Goal: Task Accomplishment & Management: Complete application form

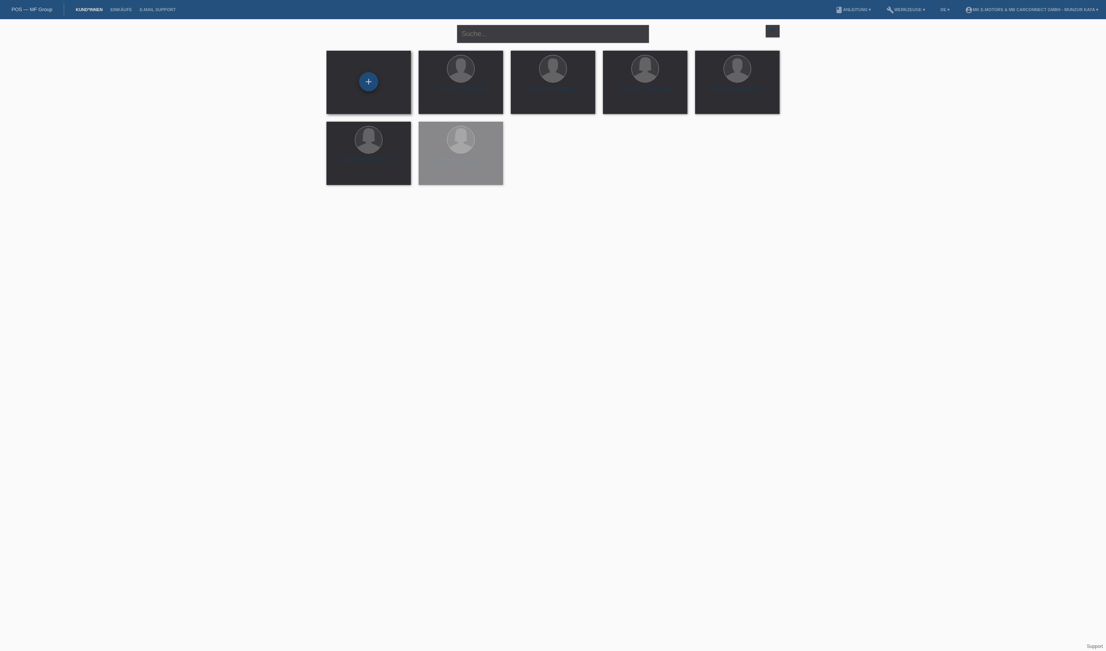
click at [369, 79] on div "+" at bounding box center [368, 81] width 19 height 19
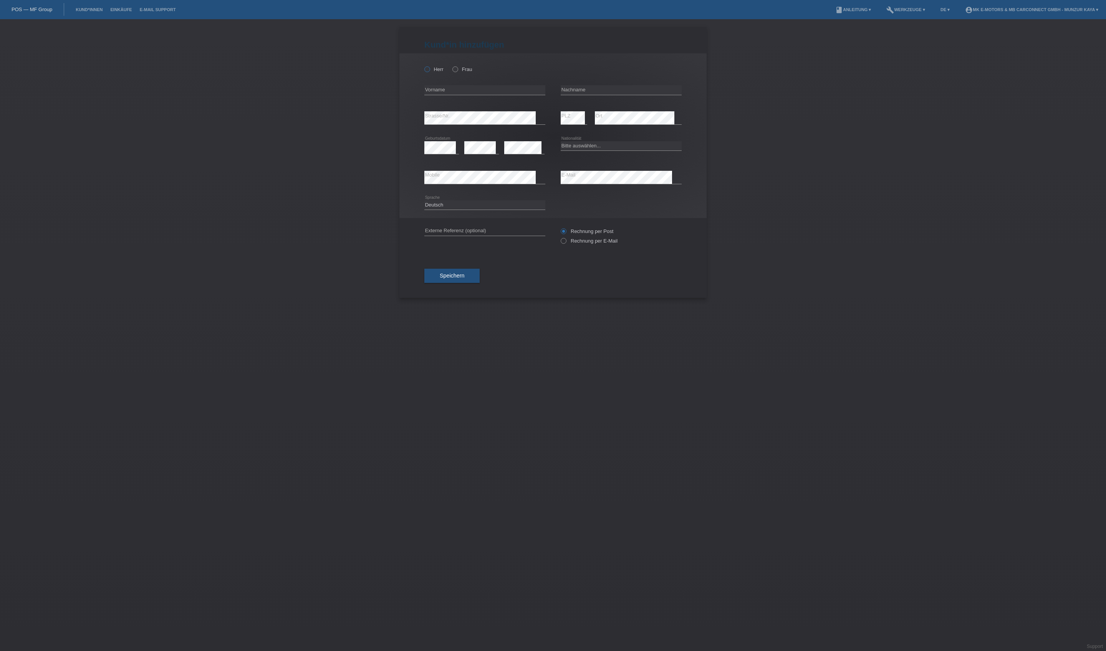
click at [444, 72] on label "Herr" at bounding box center [433, 69] width 19 height 6
click at [429, 71] on input "Herr" at bounding box center [426, 68] width 5 height 5
radio input "true"
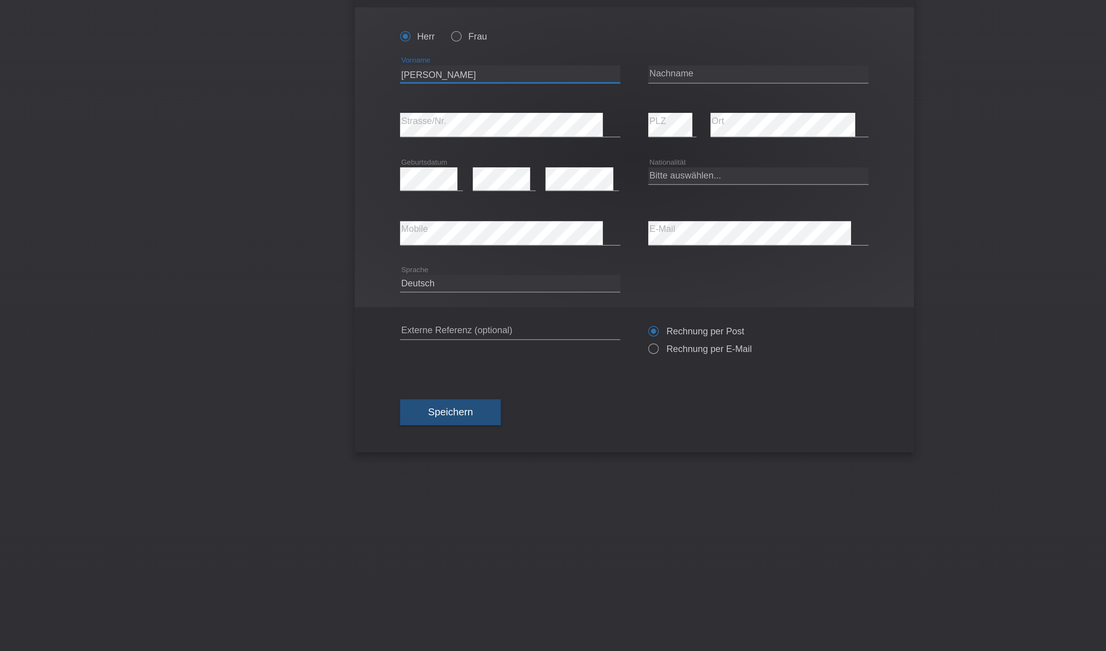
type input "[PERSON_NAME]"
type input "Fuchs"
select select "CH"
click at [440, 279] on span "Speichern" at bounding box center [452, 276] width 25 height 6
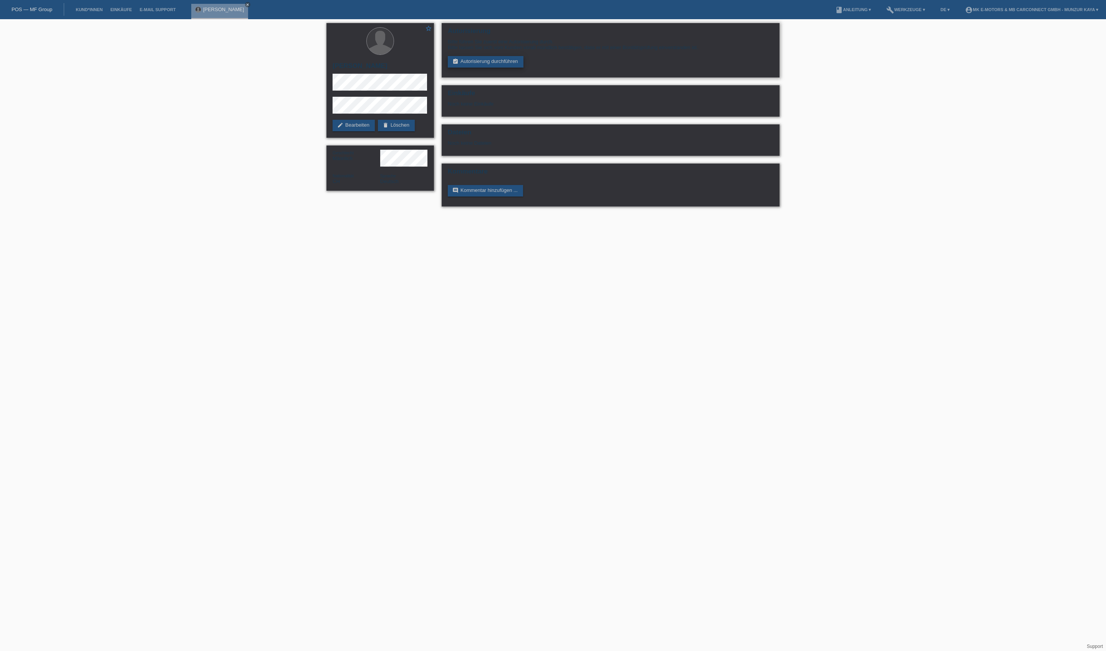
click at [523, 68] on link "assignment_turned_in Autorisierung durchführen" at bounding box center [486, 62] width 76 height 12
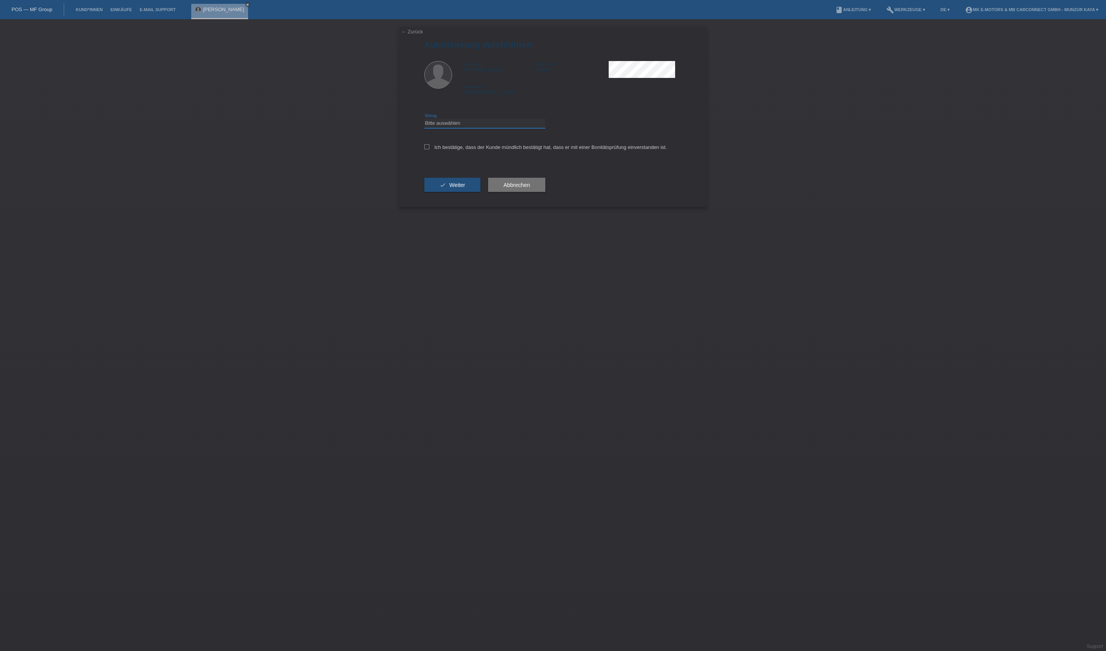
select select "3"
click at [517, 150] on label "Ich bestätige, dass der Kunde mündlich bestätigt hat, dass er mit einer Bonität…" at bounding box center [545, 147] width 243 height 6
click at [429, 149] on input "Ich bestätige, dass der Kunde mündlich bestätigt hat, dass er mit einer Bonität…" at bounding box center [426, 146] width 5 height 5
checkbox input "true"
click at [480, 192] on button "check Weiter" at bounding box center [452, 185] width 56 height 15
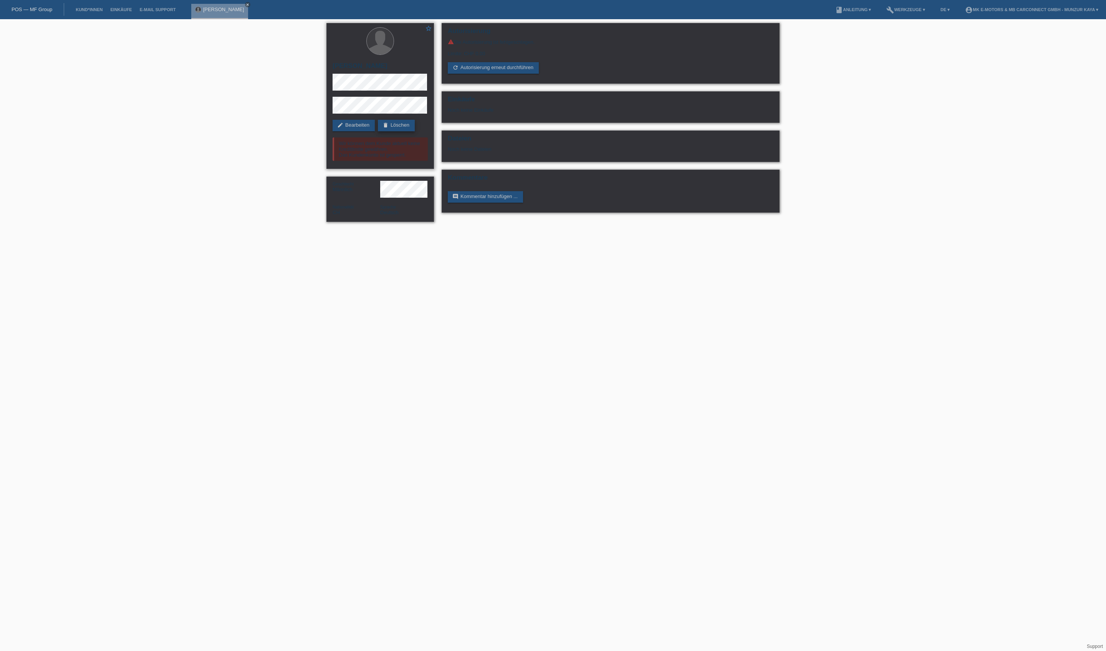
click at [378, 131] on link "delete Löschen" at bounding box center [396, 126] width 37 height 12
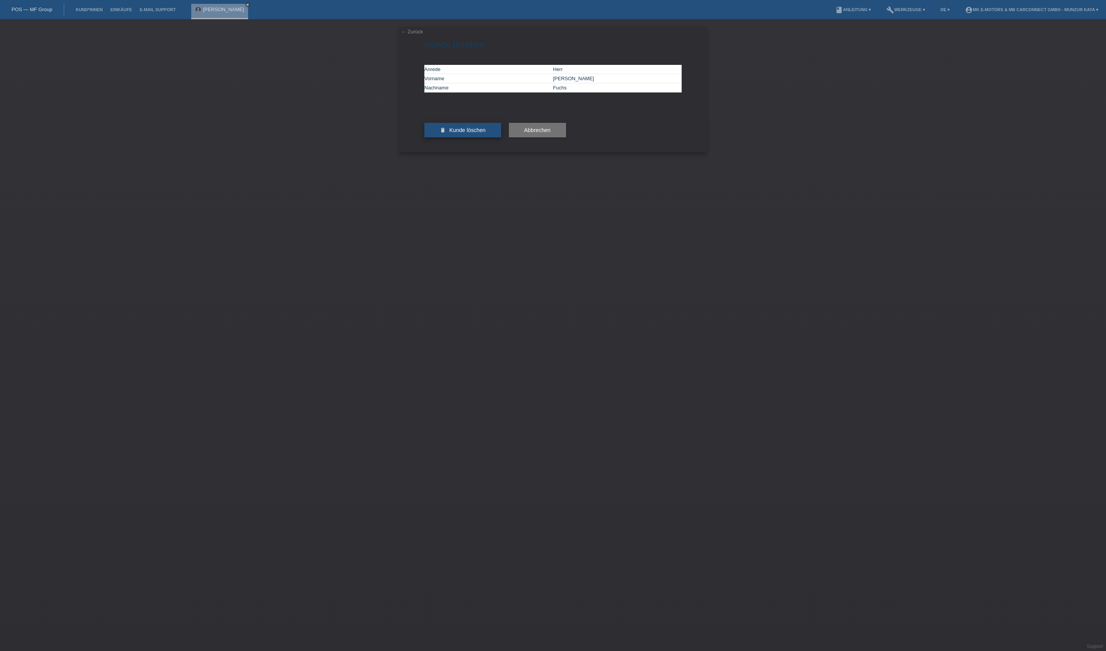
click at [455, 137] on button "delete Kunde löschen" at bounding box center [462, 130] width 77 height 15
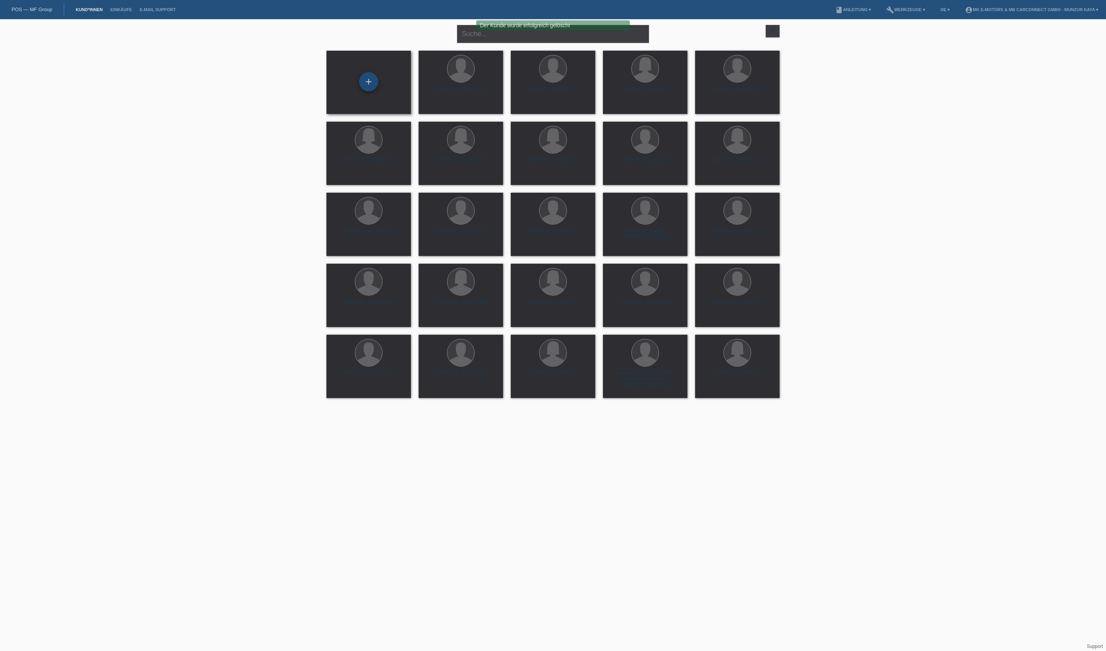
click at [373, 88] on div "+" at bounding box center [368, 81] width 18 height 13
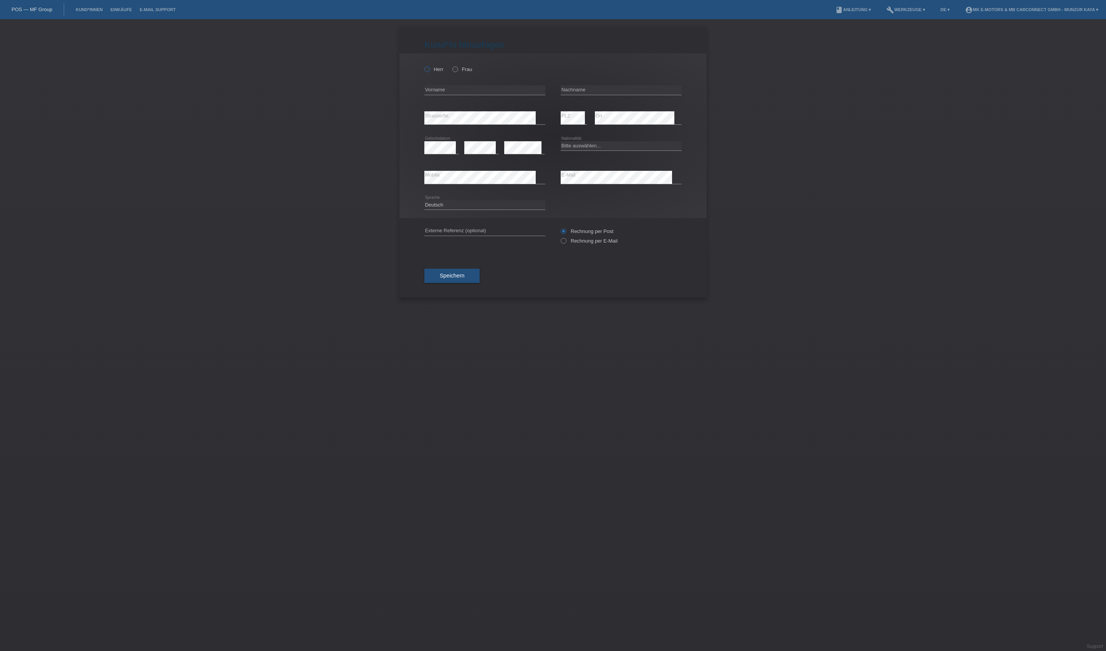
click at [423, 65] on icon at bounding box center [423, 65] width 0 height 0
click at [429, 71] on input "Herr" at bounding box center [426, 68] width 5 height 5
radio input "true"
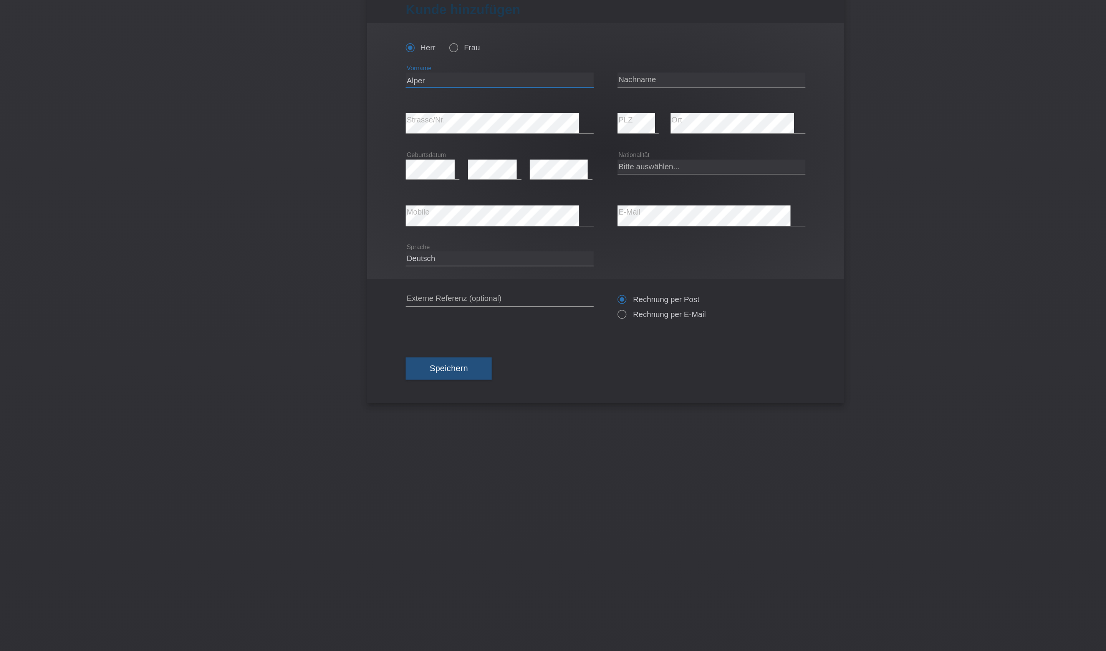
type input "Alper"
type input "Sahin"
select select "CH"
